Goal: Information Seeking & Learning: Learn about a topic

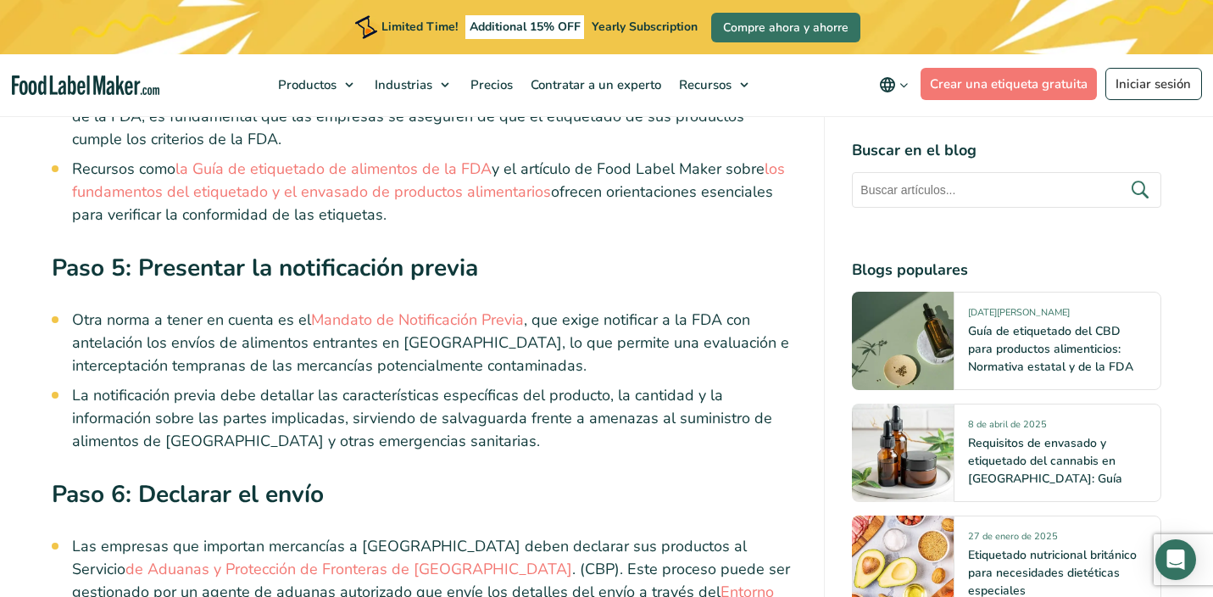
scroll to position [3779, 0]
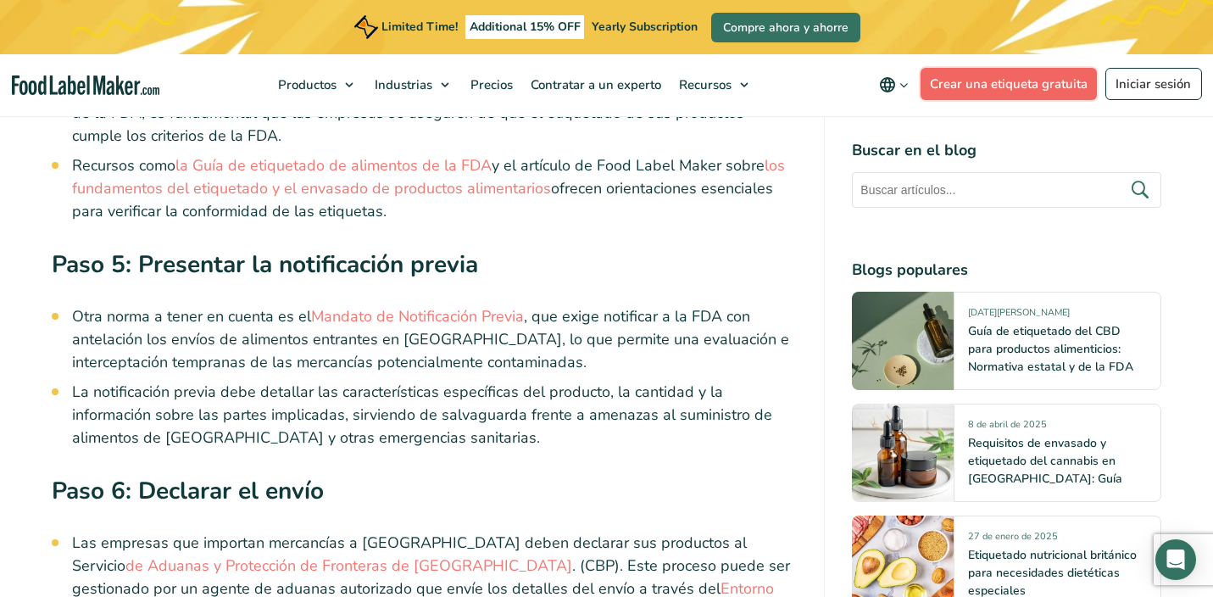
click at [995, 95] on link "Crear una etiqueta gratuita" at bounding box center [1008, 84] width 177 height 32
click at [97, 88] on img "main navigation" at bounding box center [85, 84] width 147 height 19
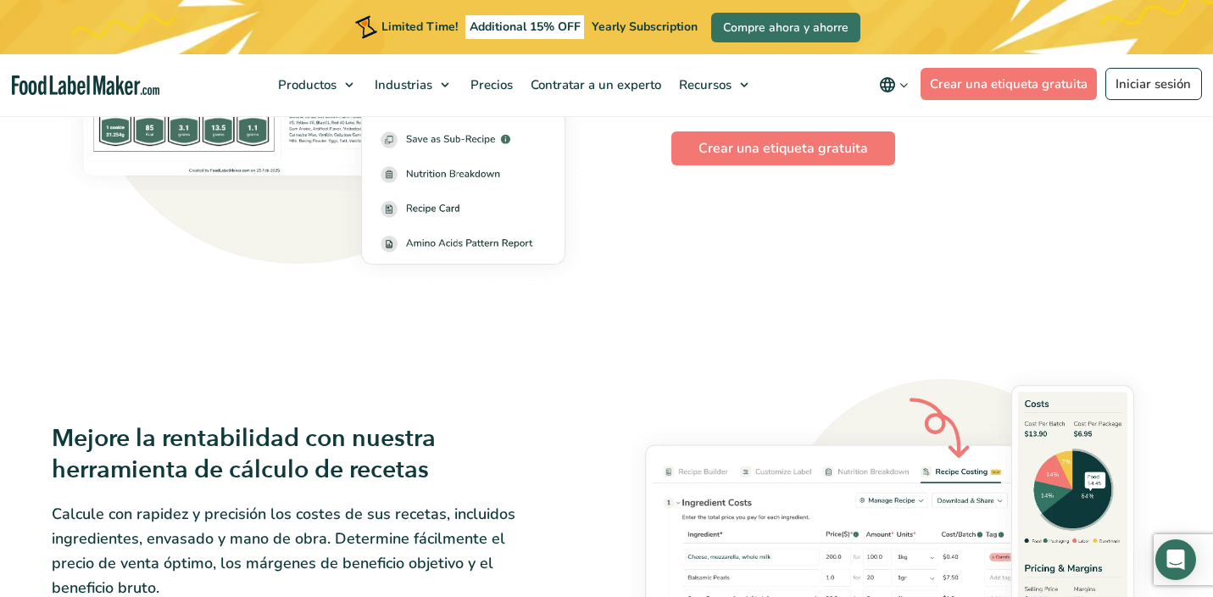
scroll to position [2622, 0]
